Goal: Information Seeking & Learning: Learn about a topic

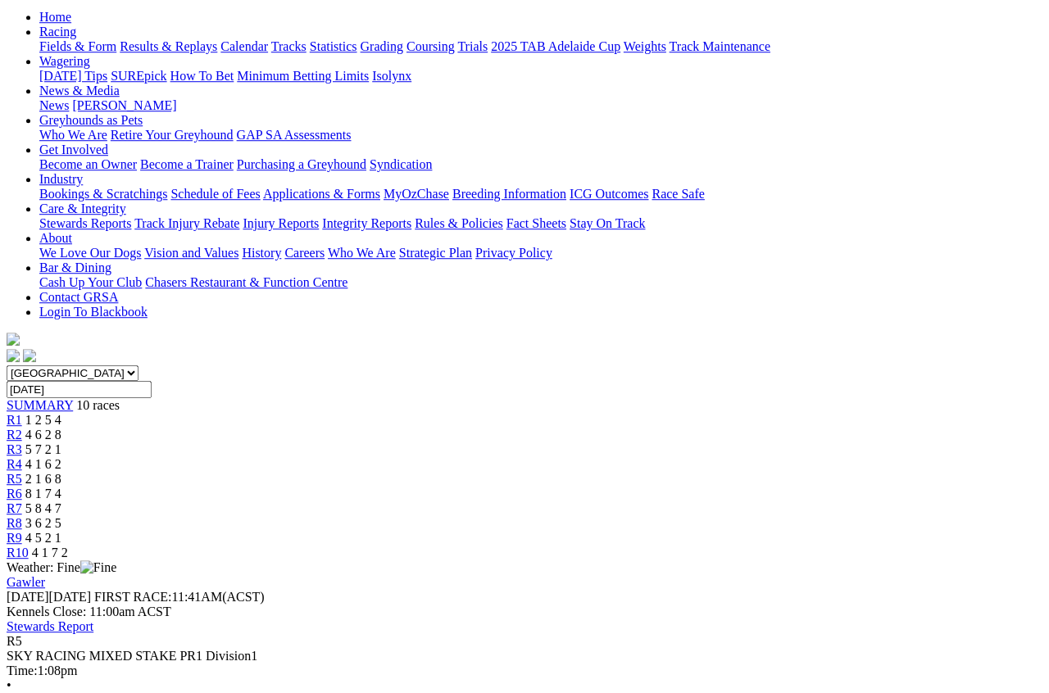
scroll to position [161, 0]
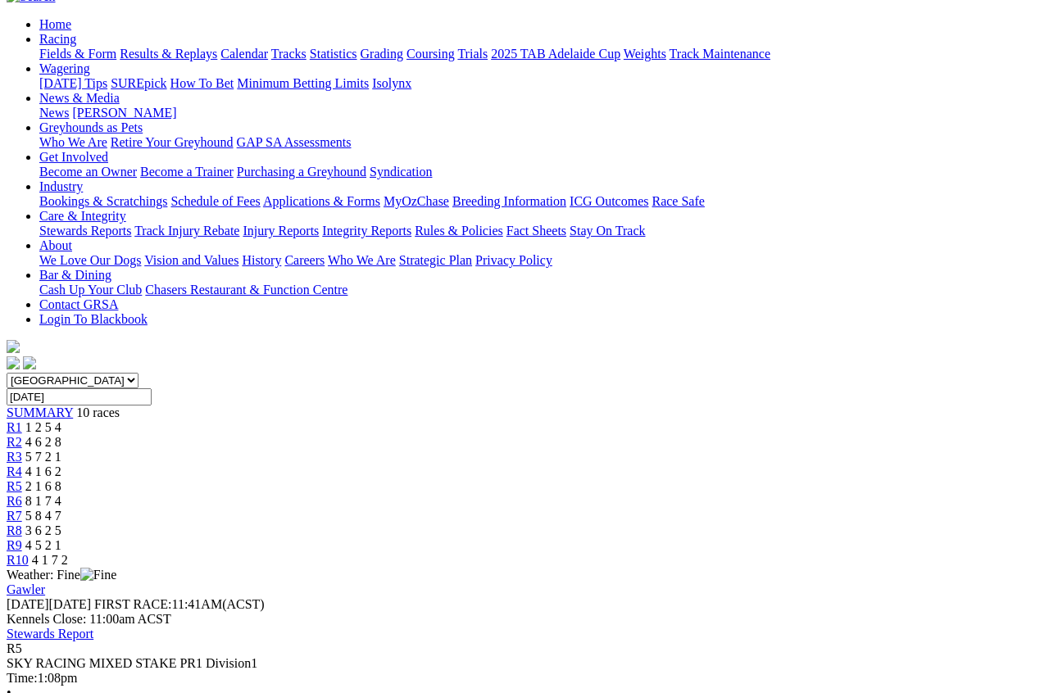
click at [22, 494] on span "R6" at bounding box center [15, 501] width 16 height 14
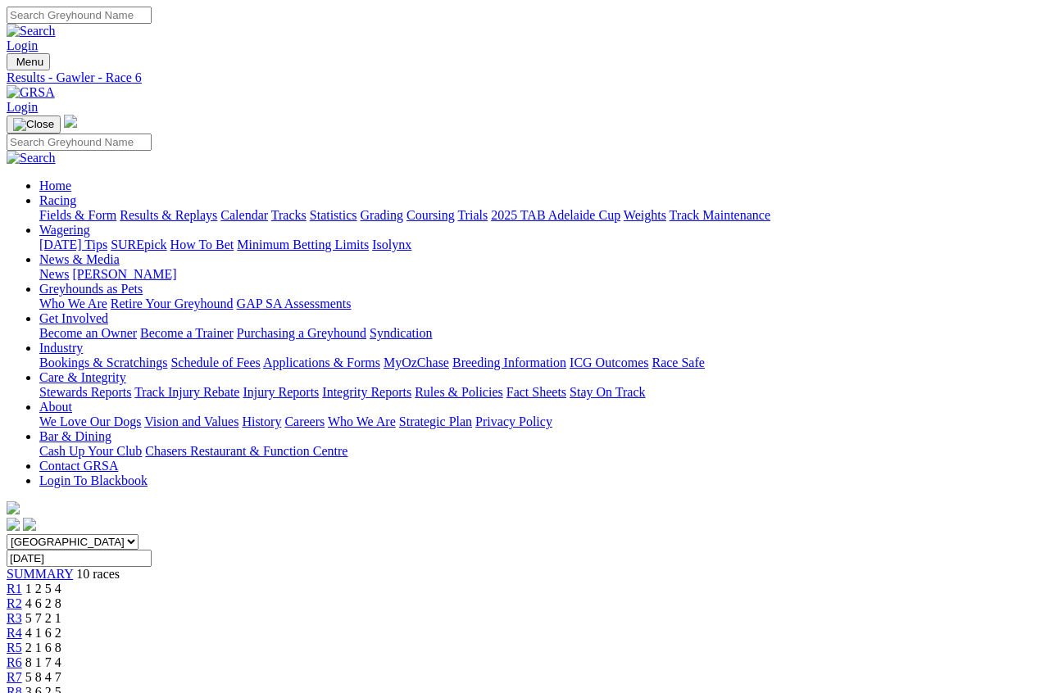
click at [216, 208] on link "Results & Replays" at bounding box center [168, 215] width 97 height 14
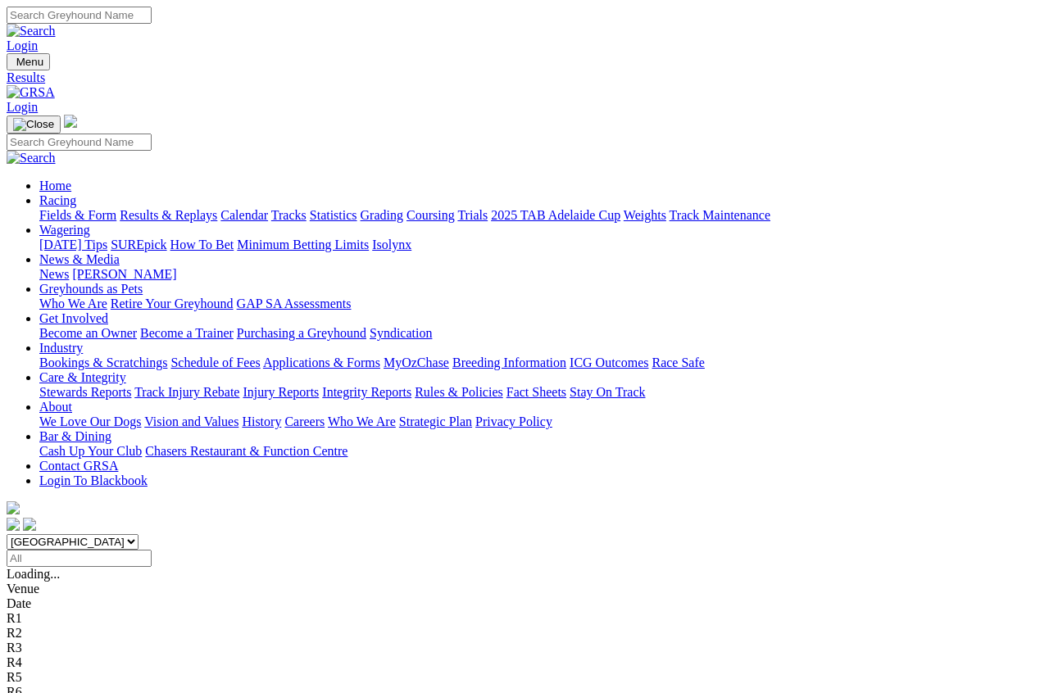
scroll to position [10, 0]
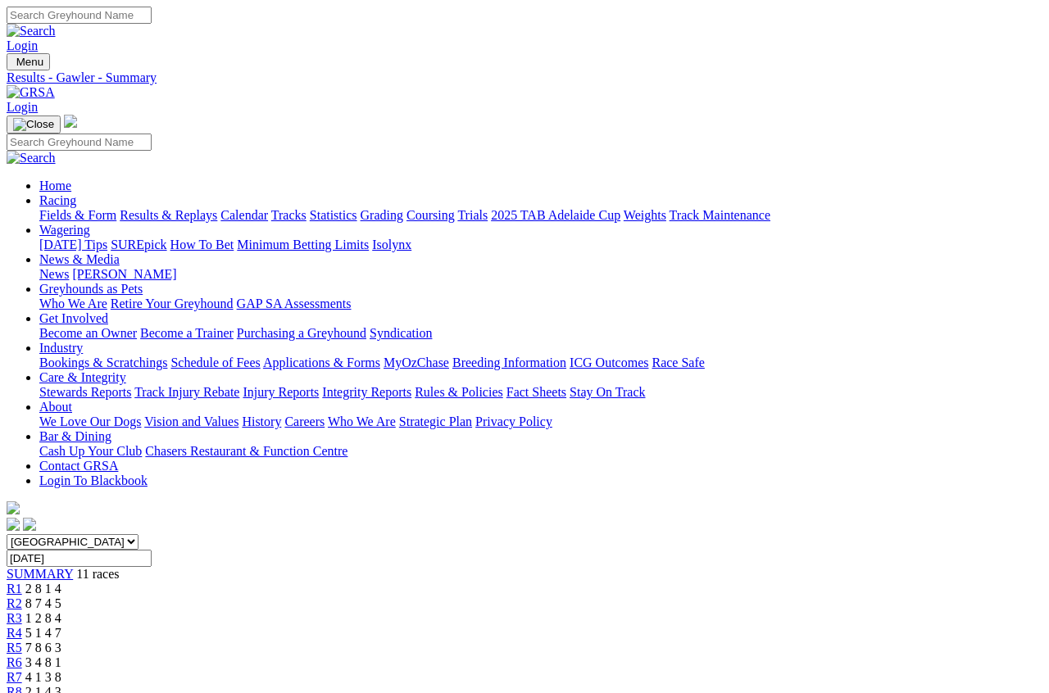
scroll to position [10, 0]
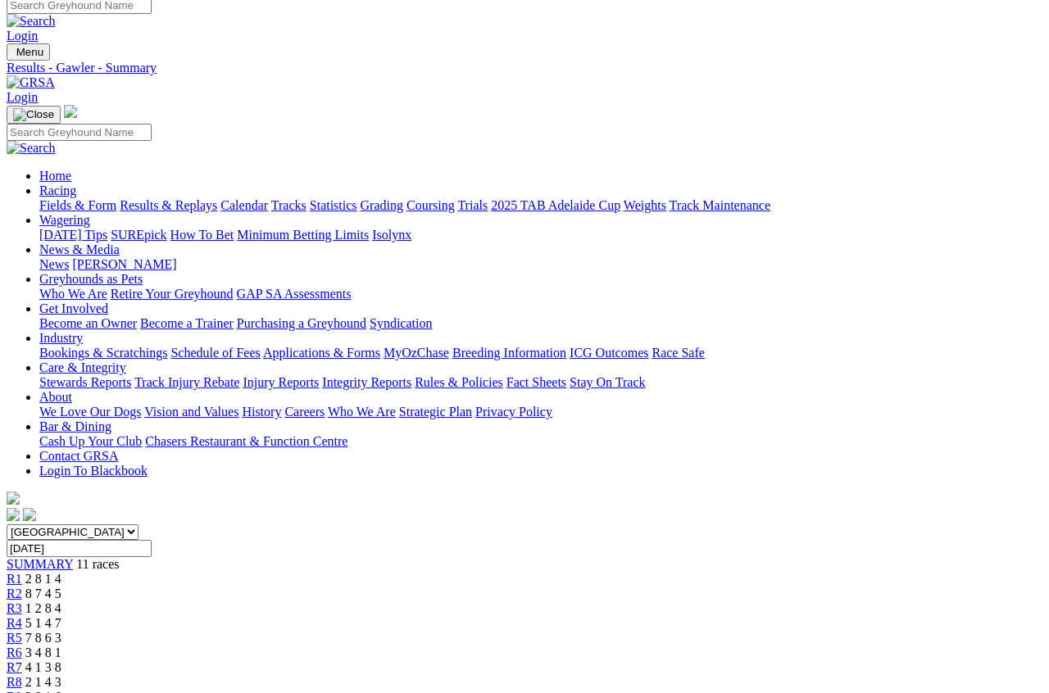
click at [22, 645] on span "R6" at bounding box center [15, 652] width 16 height 14
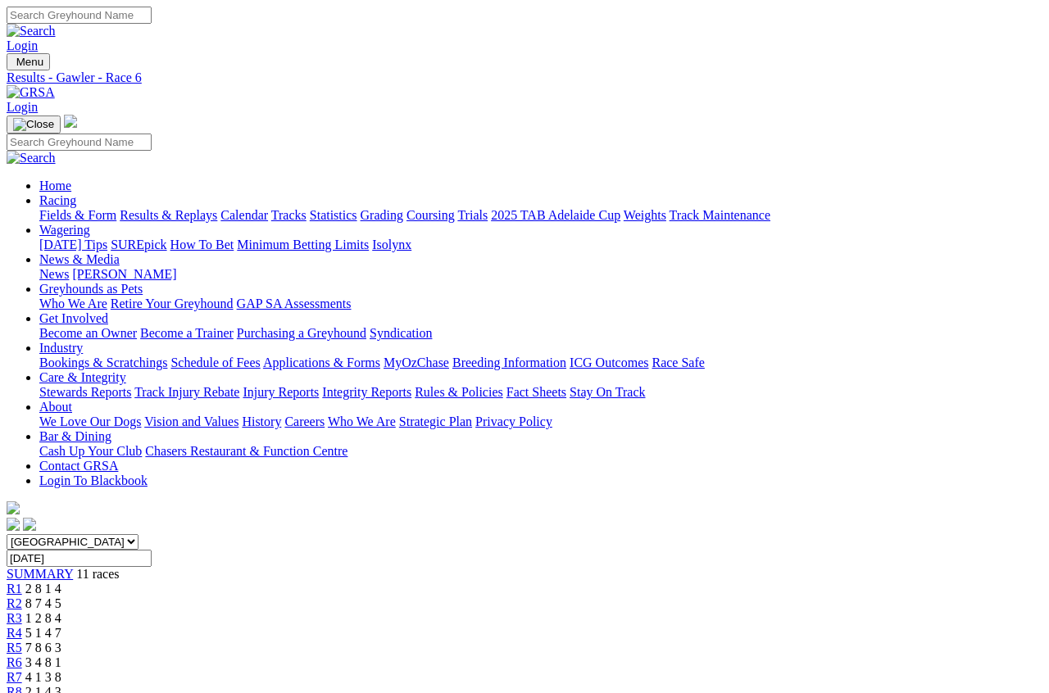
scroll to position [10, 0]
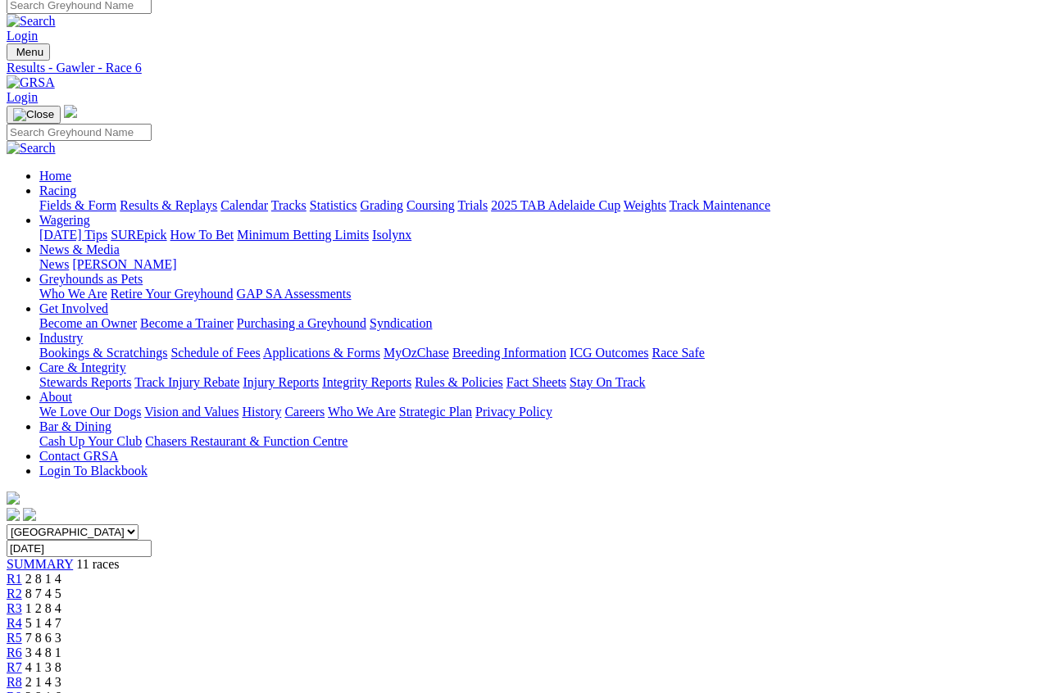
click at [61, 631] on span "7 8 6 3" at bounding box center [43, 638] width 36 height 14
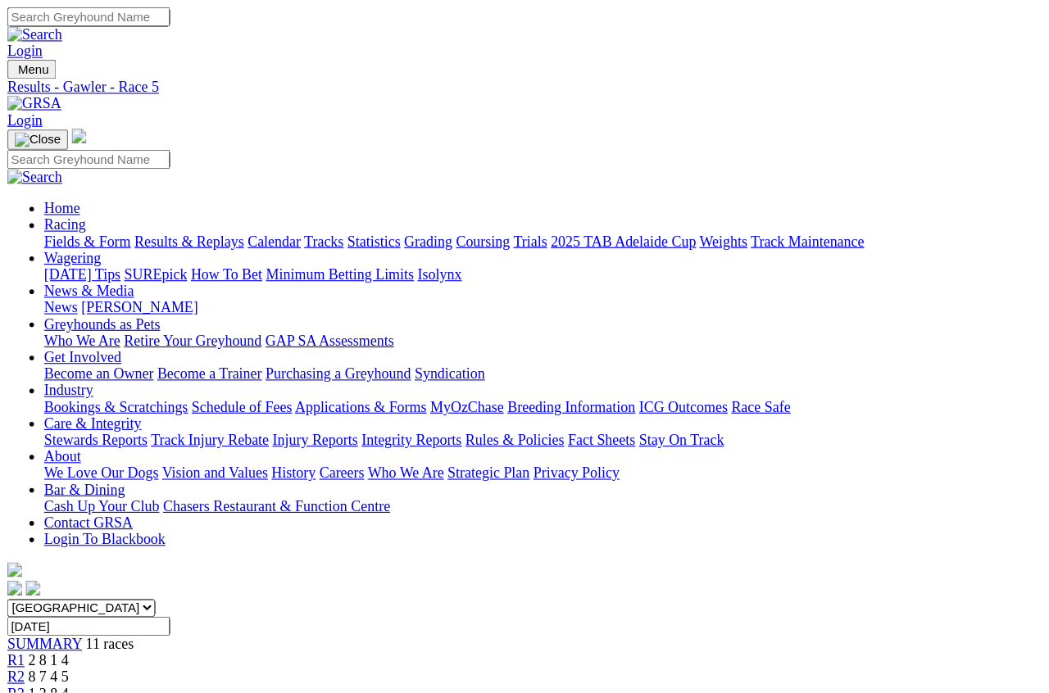
scroll to position [10, 0]
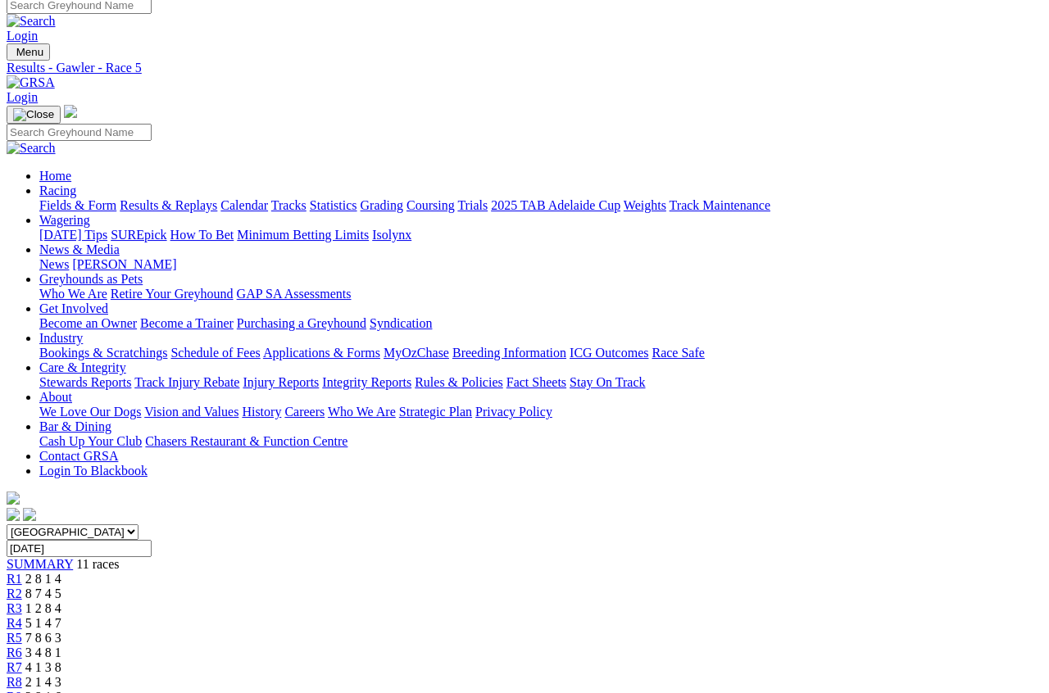
click at [61, 617] on span "4 1 3 8" at bounding box center [43, 667] width 36 height 14
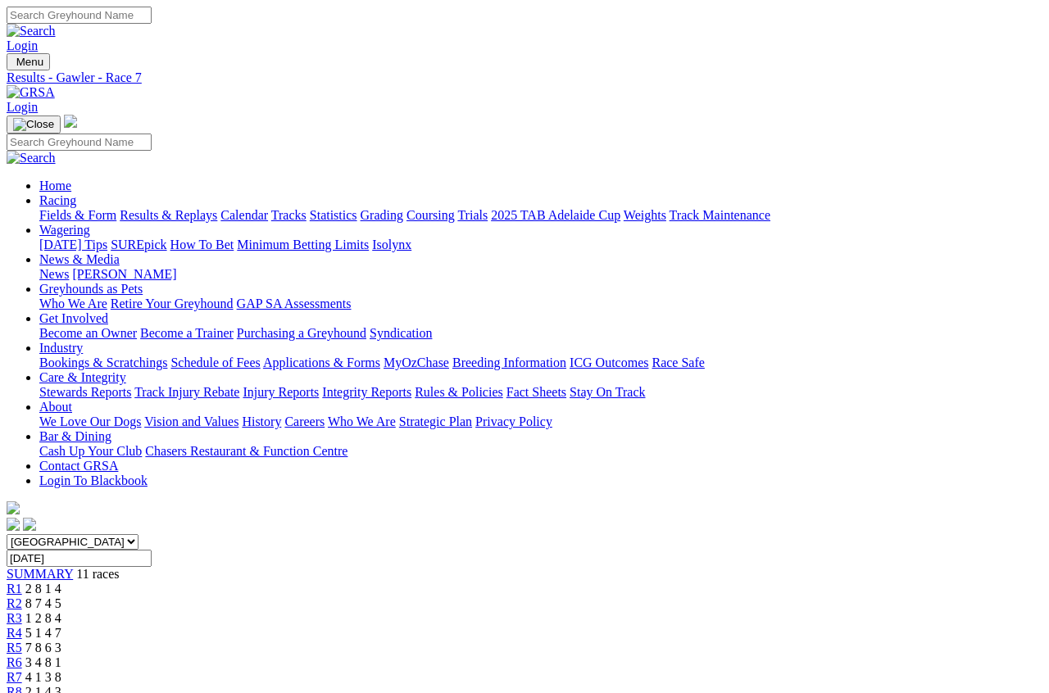
scroll to position [15, 0]
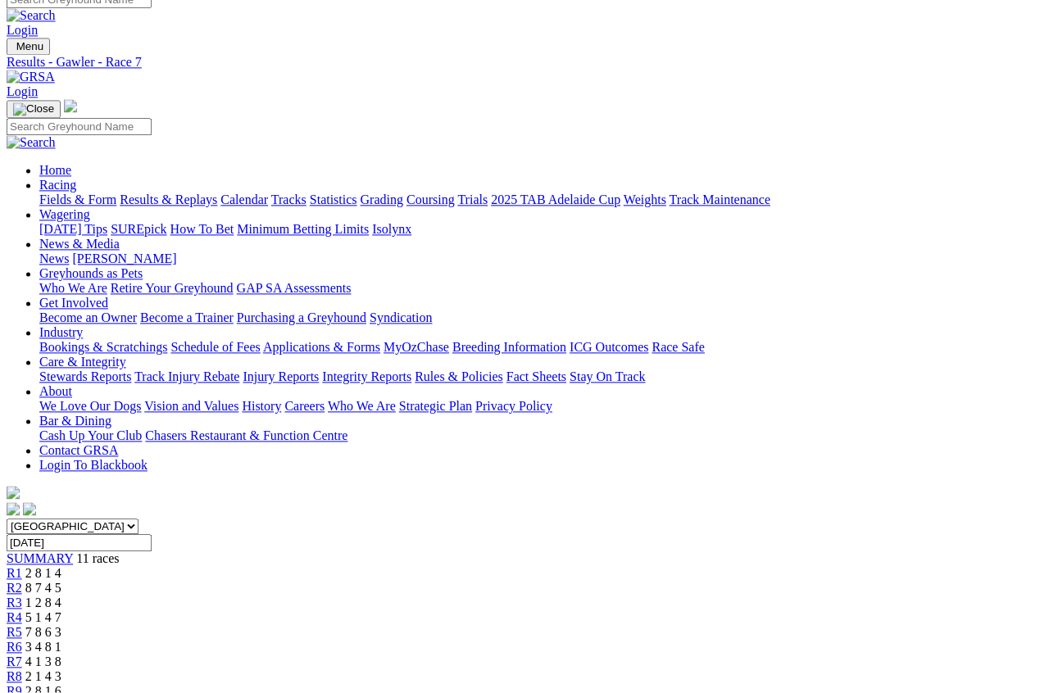
click at [61, 611] on span "5 1 4 7" at bounding box center [43, 618] width 36 height 14
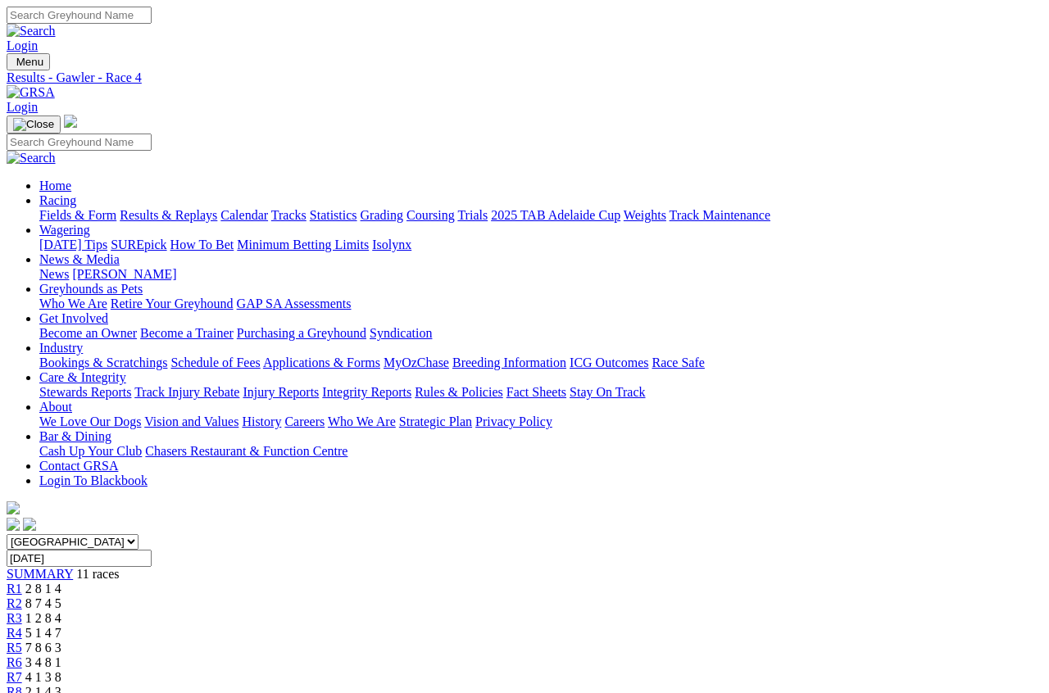
scroll to position [10, 0]
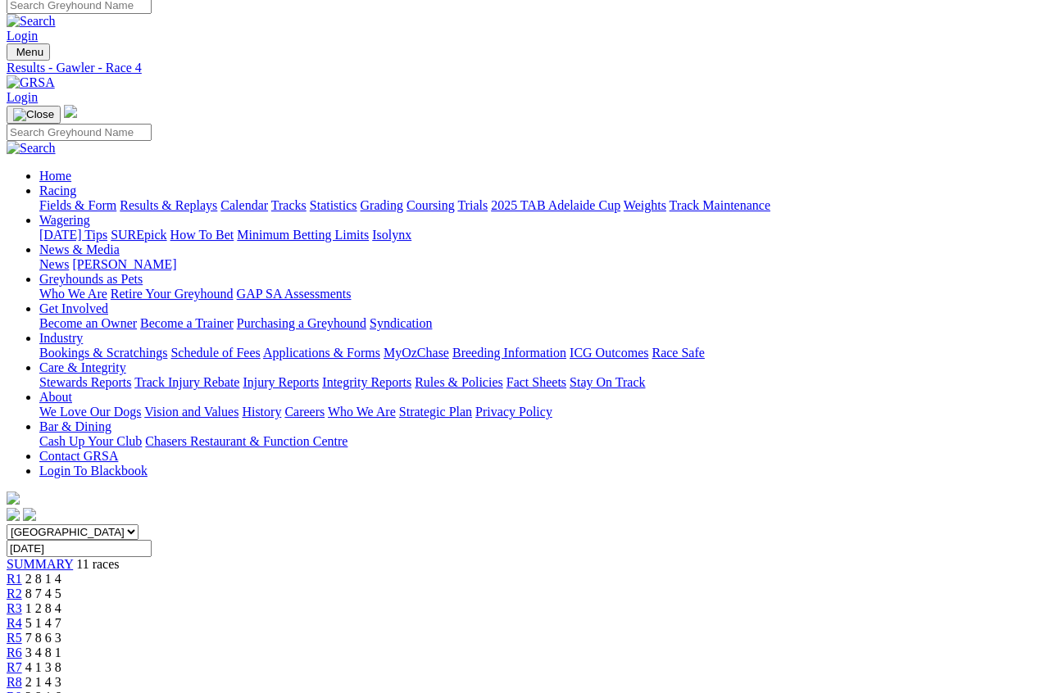
click at [61, 631] on span "7 8 6 3" at bounding box center [43, 638] width 36 height 14
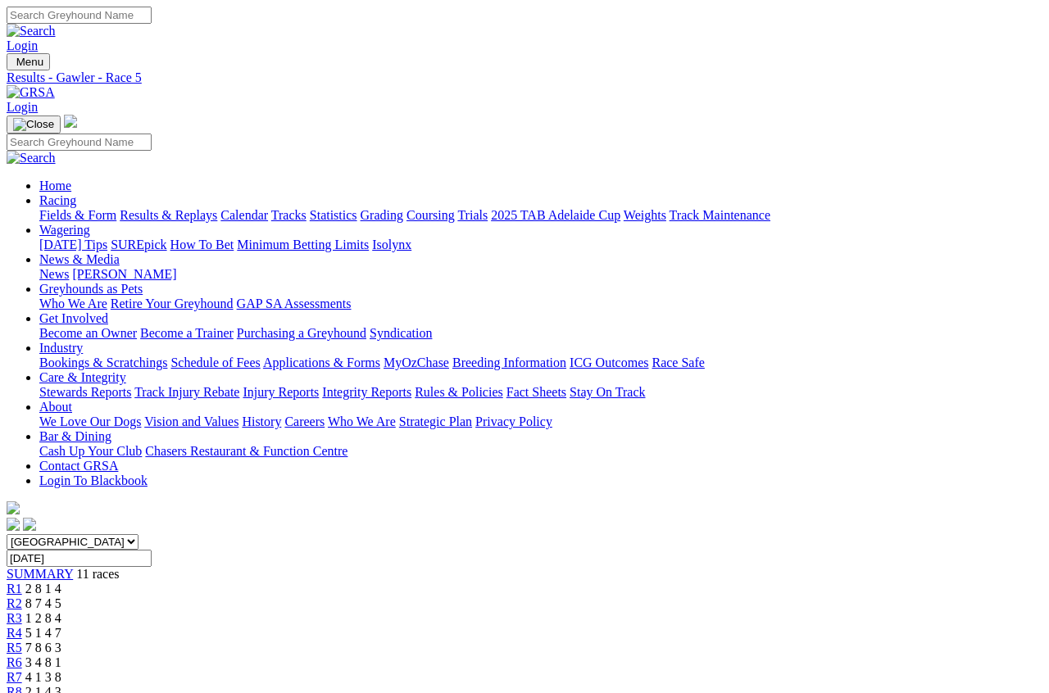
scroll to position [10, 0]
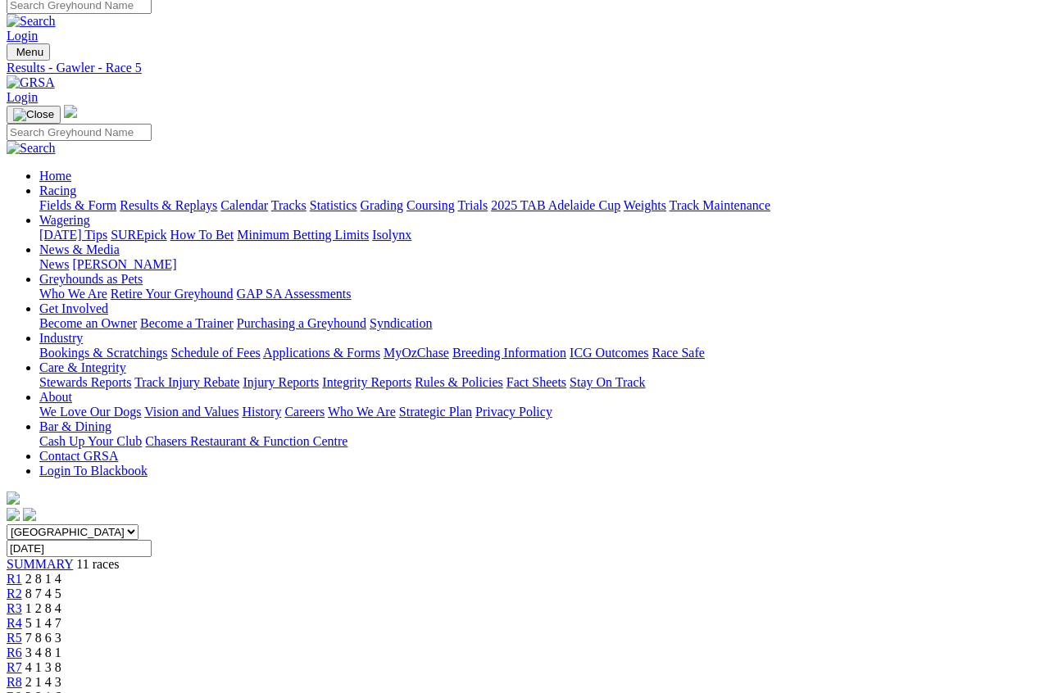
click at [22, 601] on link "R3" at bounding box center [15, 608] width 16 height 14
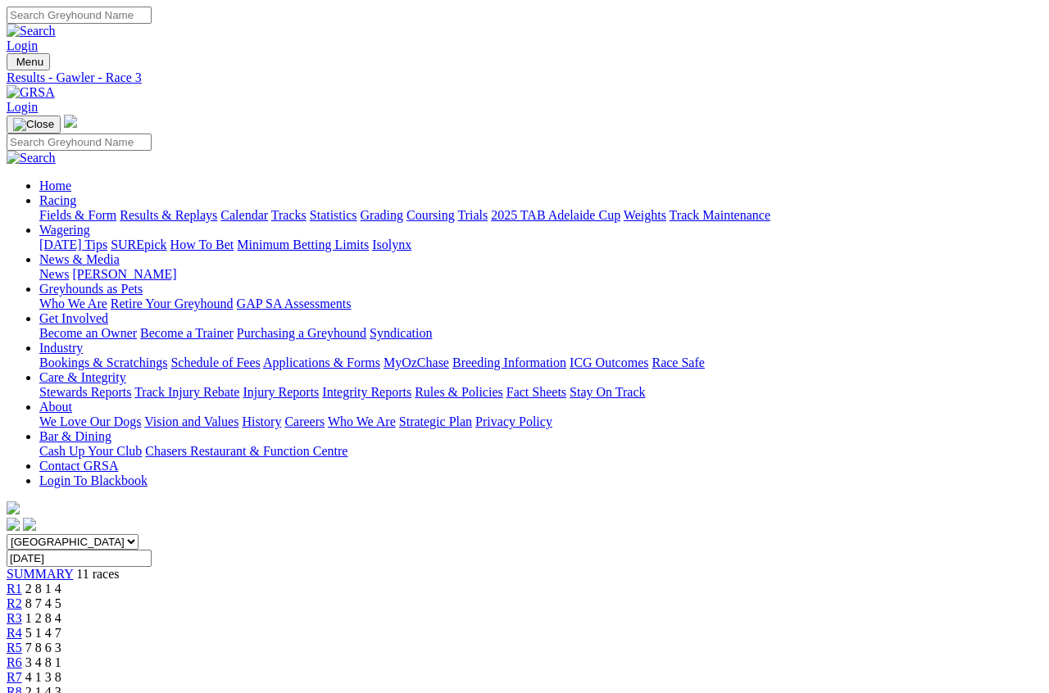
scroll to position [10, 0]
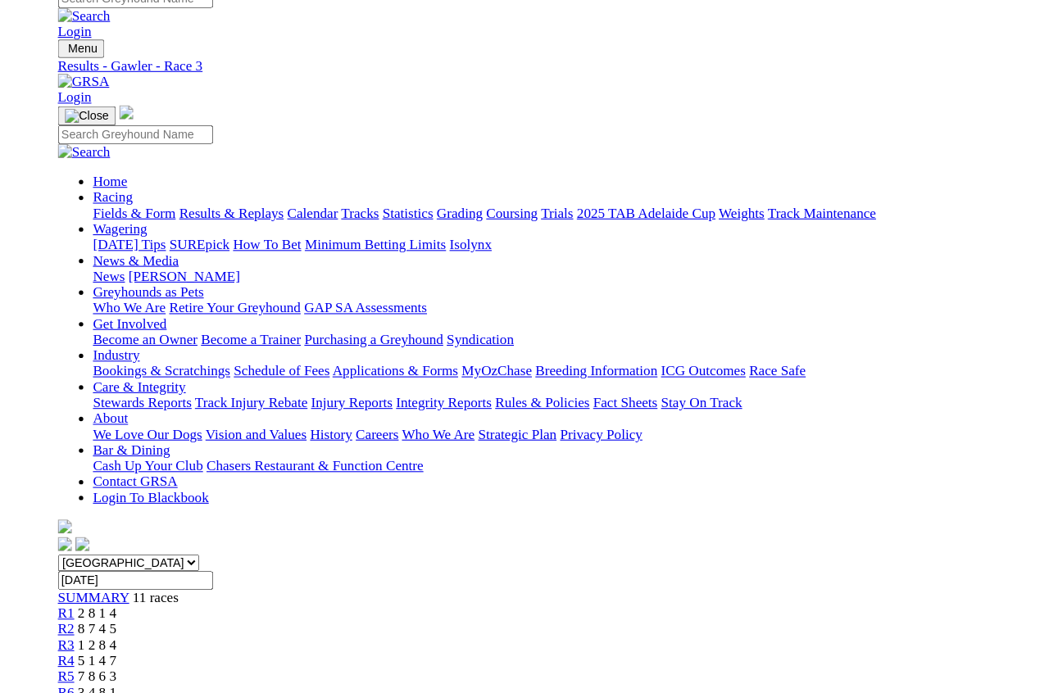
scroll to position [23, 0]
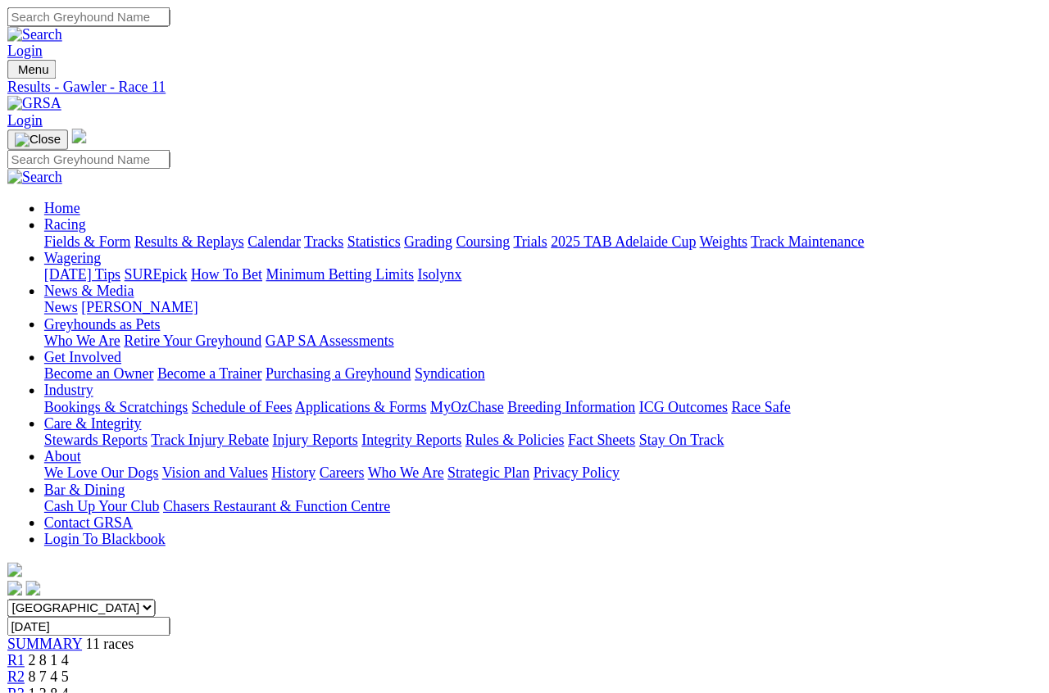
scroll to position [15, 0]
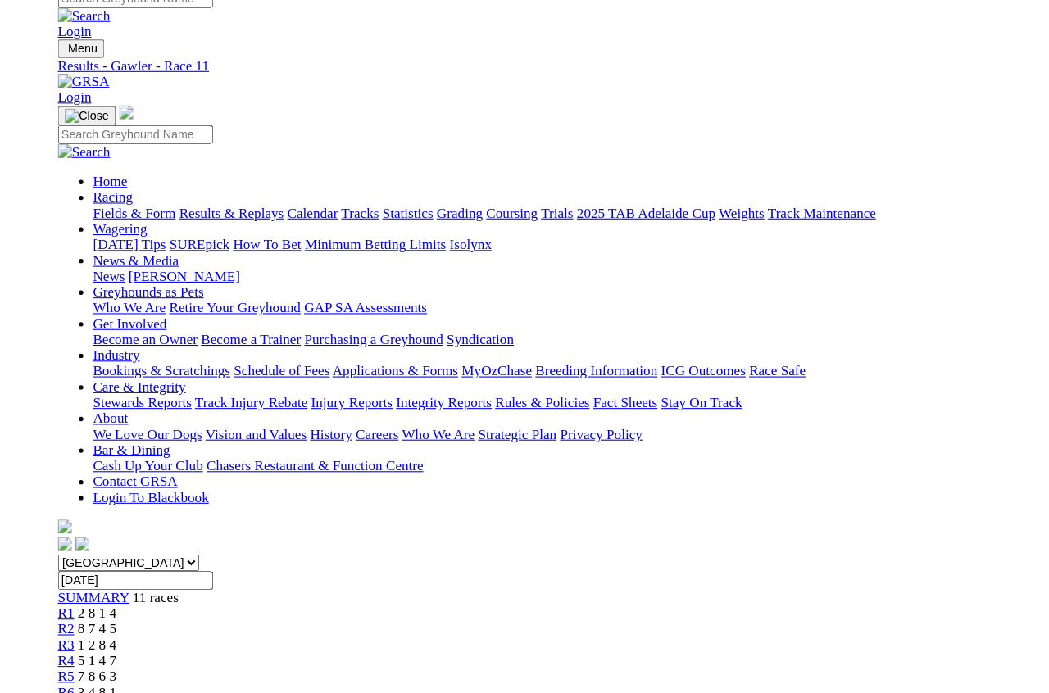
scroll to position [27, 0]
